Goal: Transaction & Acquisition: Subscribe to service/newsletter

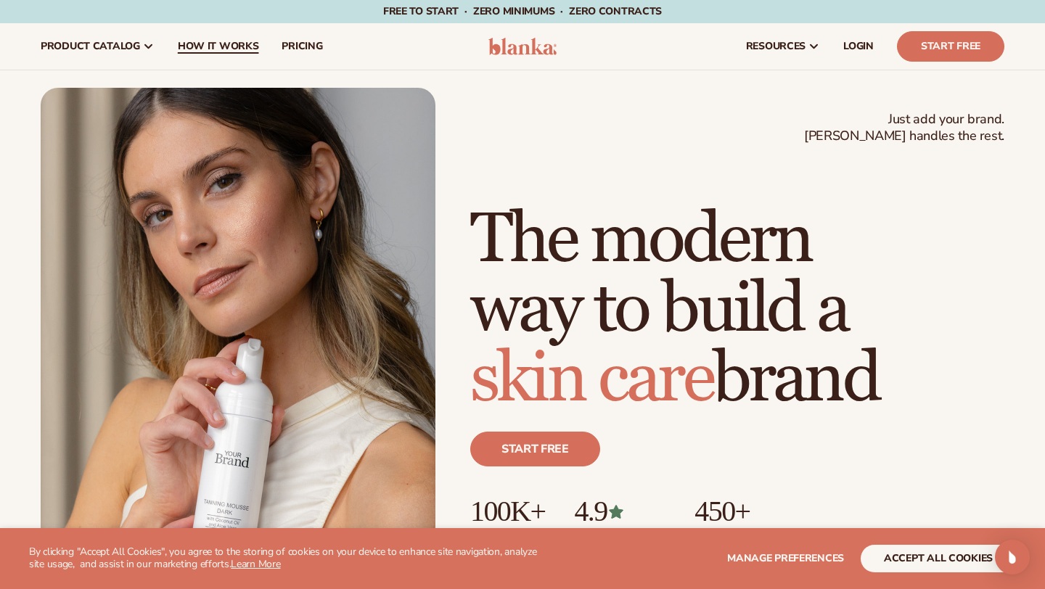
click at [197, 51] on span "How It Works" at bounding box center [218, 47] width 81 height 12
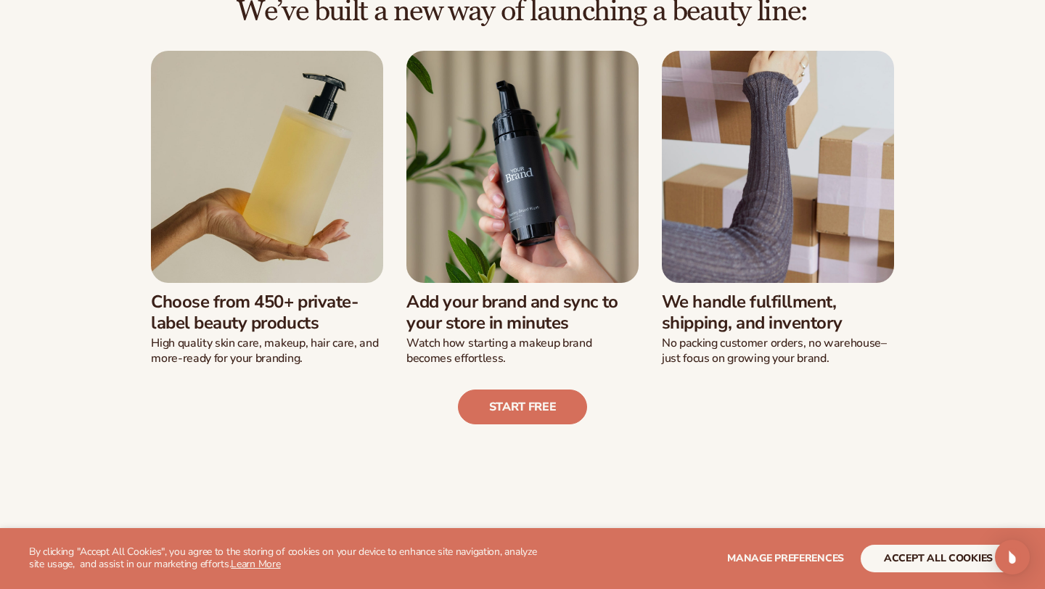
scroll to position [366, 0]
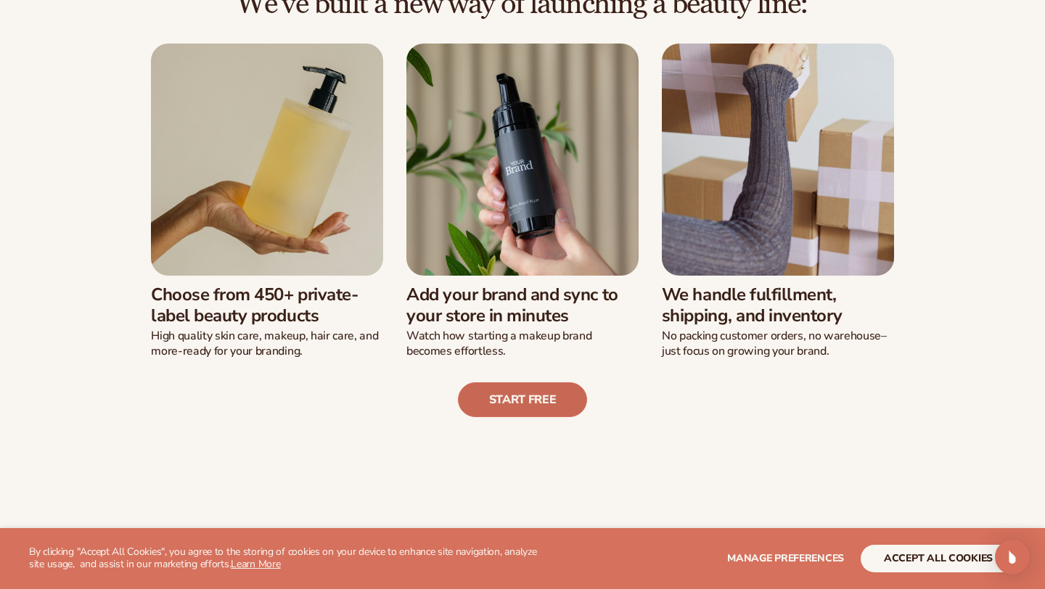
click at [556, 392] on link "Start free" at bounding box center [523, 399] width 130 height 35
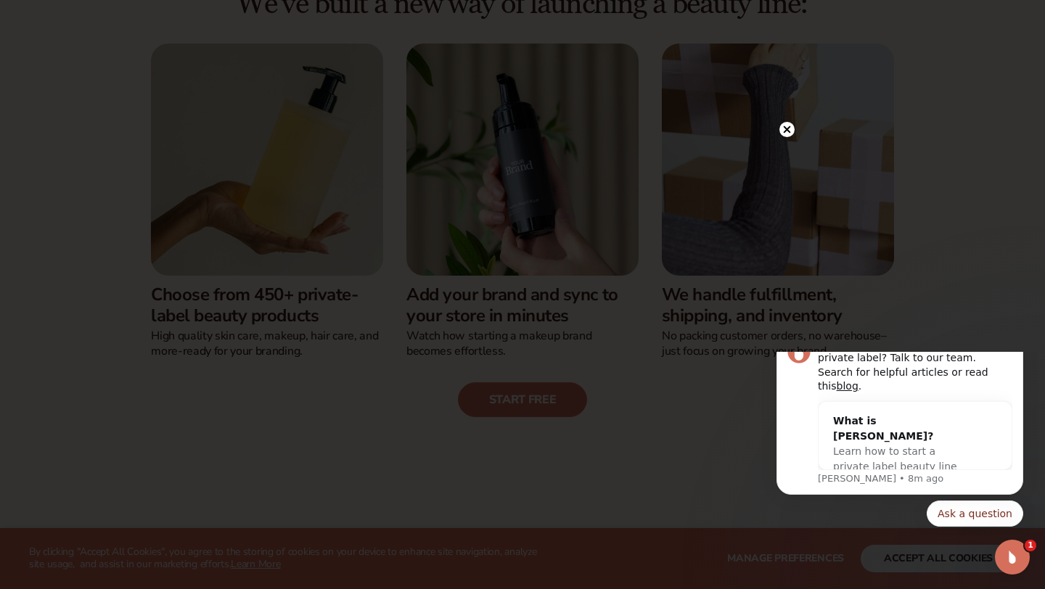
scroll to position [0, 0]
